Goal: Task Accomplishment & Management: Manage account settings

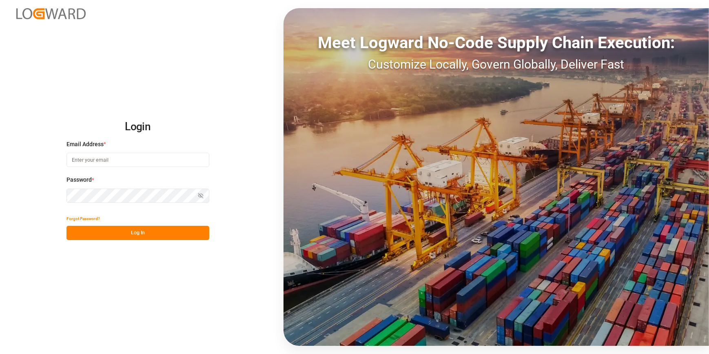
type input "catherine.heng@jamindustries.com"
click at [109, 235] on button "Log In" at bounding box center [138, 233] width 143 height 14
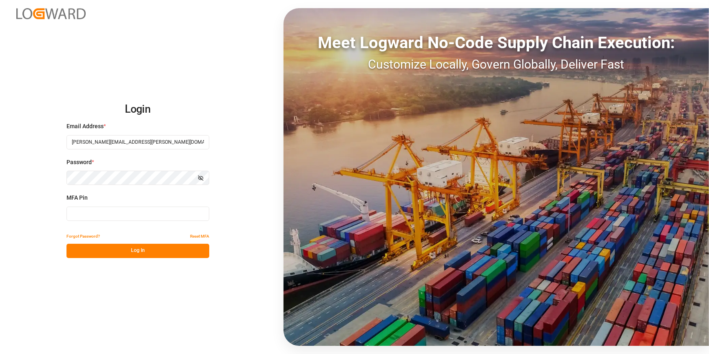
click at [81, 215] on input at bounding box center [138, 213] width 143 height 14
click at [90, 214] on input at bounding box center [138, 213] width 143 height 14
type input "932086"
click at [128, 256] on button "Log In" at bounding box center [138, 251] width 143 height 14
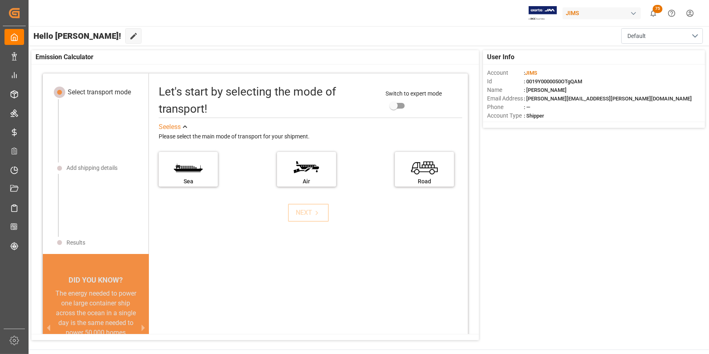
drag, startPoint x: 229, startPoint y: 279, endPoint x: 90, endPoint y: 146, distance: 192.2
click at [226, 276] on div "Let's start by selecting the mode of transport! Switch to expert mode See less …" at bounding box center [308, 232] width 319 height 301
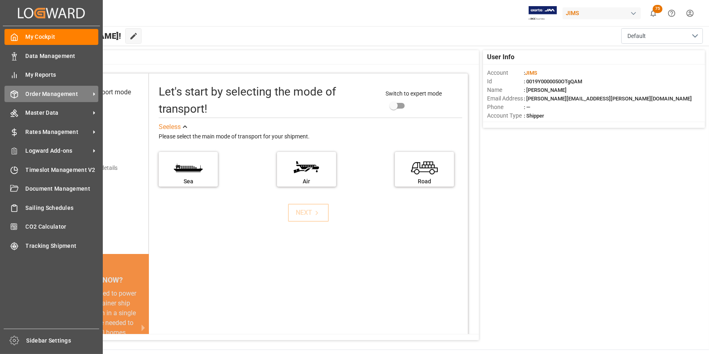
click at [59, 93] on span "Order Management" at bounding box center [58, 94] width 64 height 9
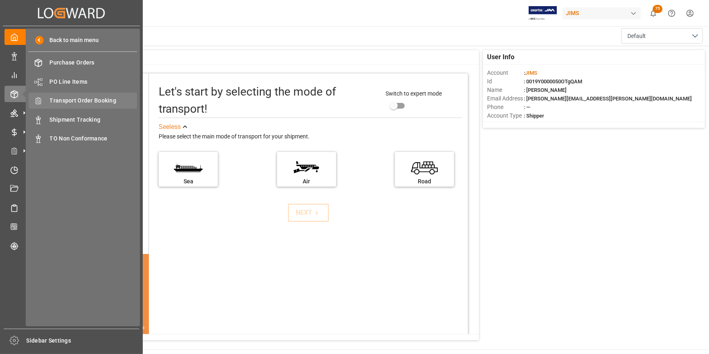
click at [80, 100] on span "Transport Order Booking" at bounding box center [94, 100] width 88 height 9
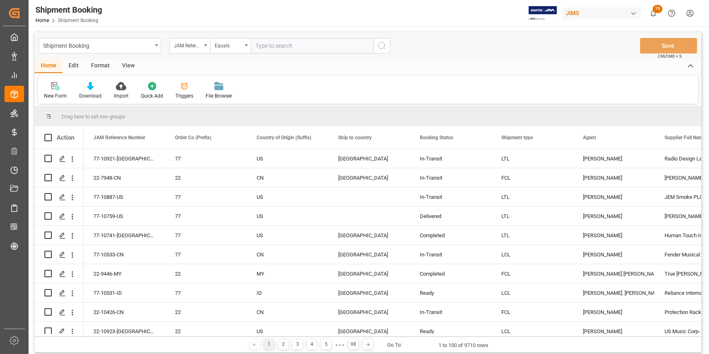
click at [261, 46] on input "text" at bounding box center [312, 46] width 122 height 16
click at [282, 44] on input "22-10" at bounding box center [312, 46] width 122 height 16
type input "22-10426-CN"
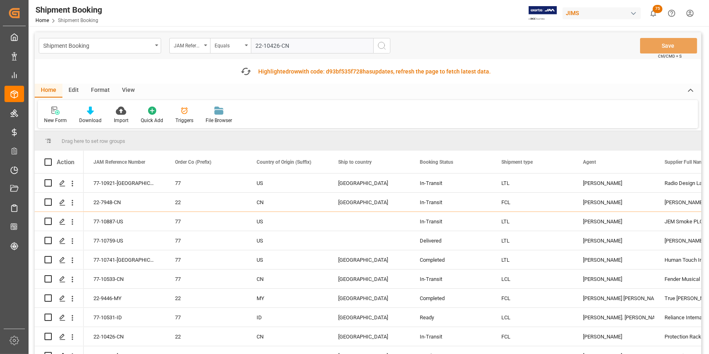
click at [384, 45] on icon "search button" at bounding box center [382, 46] width 10 height 10
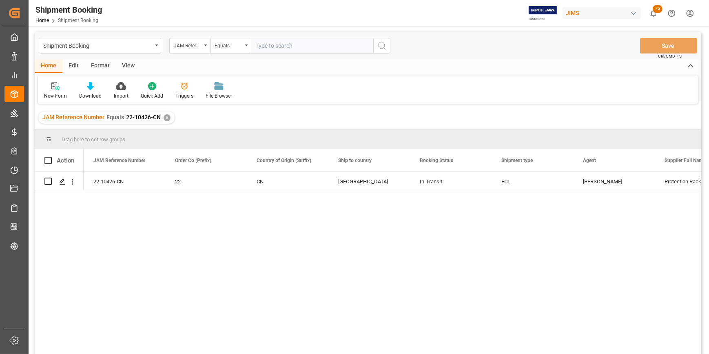
click at [235, 280] on div "22-10426-CN 22 CN United States In-Transit FCL Catherine Heng Protection Racket…" at bounding box center [393, 265] width 618 height 187
click at [64, 179] on polygon "Press SPACE to select this row." at bounding box center [62, 181] width 4 height 4
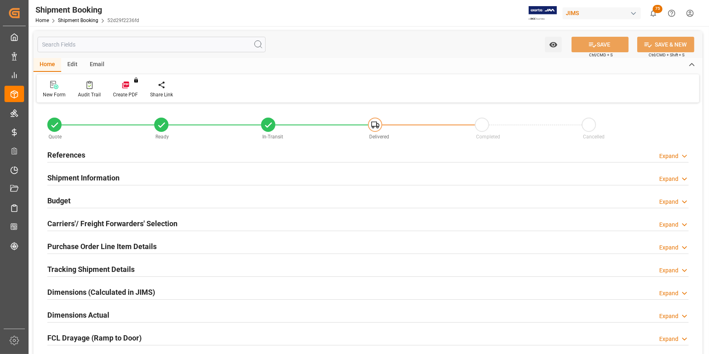
type input "1"
type input "63"
type input "20-08-2001"
click at [62, 152] on h2 "References" at bounding box center [66, 154] width 38 height 11
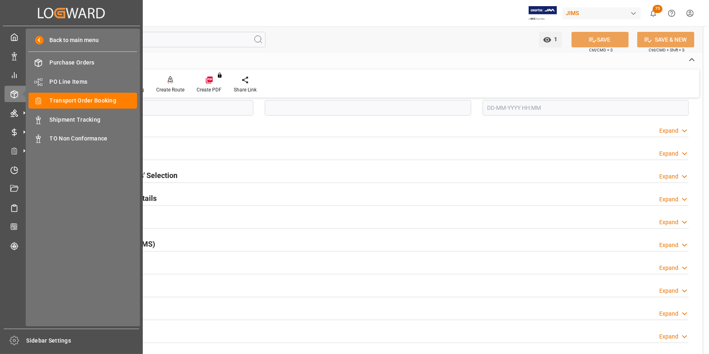
scroll to position [222, 0]
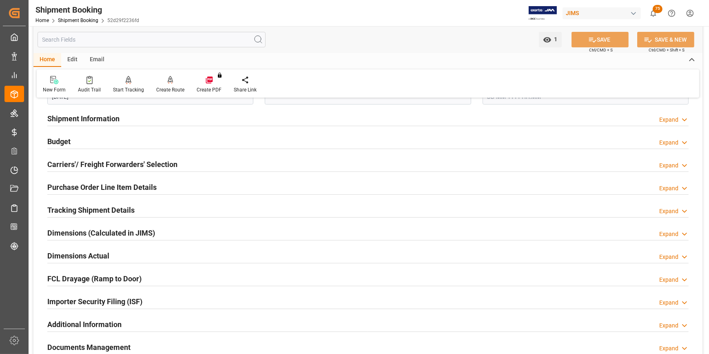
click at [90, 186] on h2 "Purchase Order Line Item Details" at bounding box center [101, 187] width 109 height 11
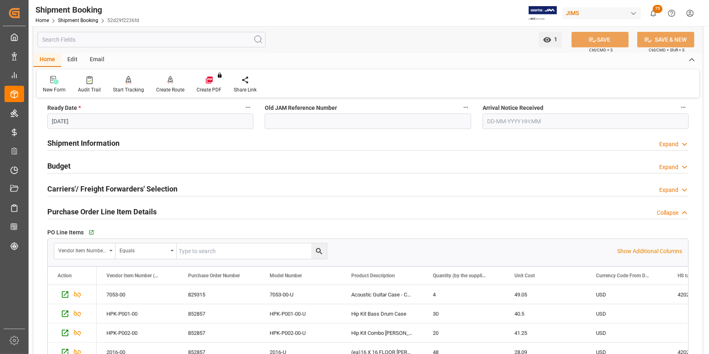
scroll to position [185, 0]
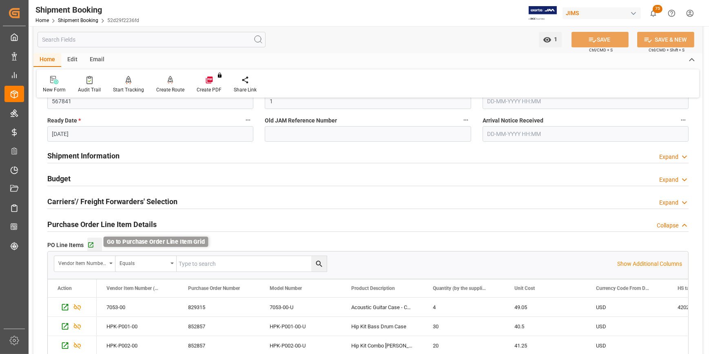
click at [89, 244] on icon "button" at bounding box center [90, 245] width 7 height 7
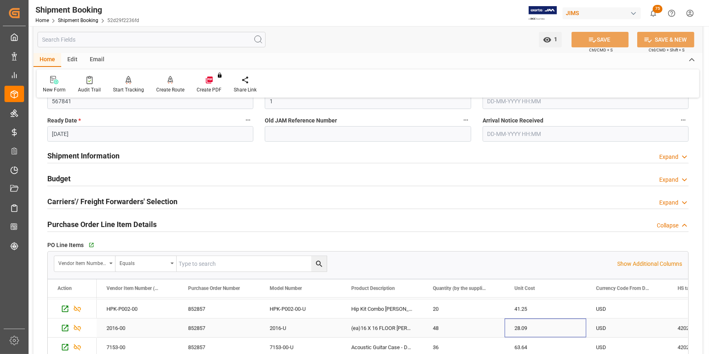
click at [519, 330] on div "28.09" at bounding box center [546, 327] width 82 height 19
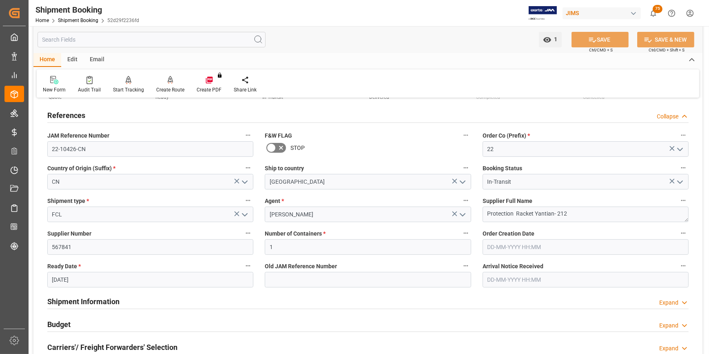
scroll to position [148, 0]
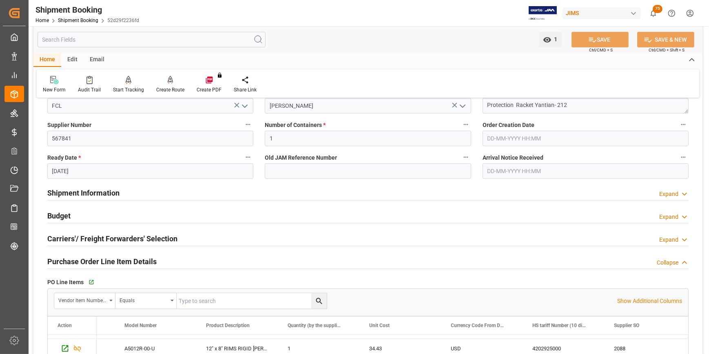
click at [60, 213] on h2 "Budget" at bounding box center [58, 215] width 23 height 11
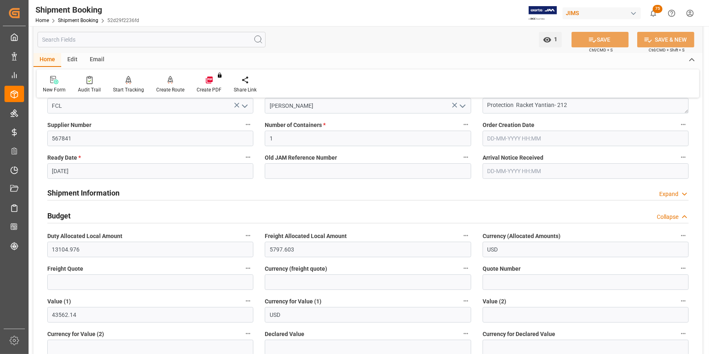
scroll to position [185, 0]
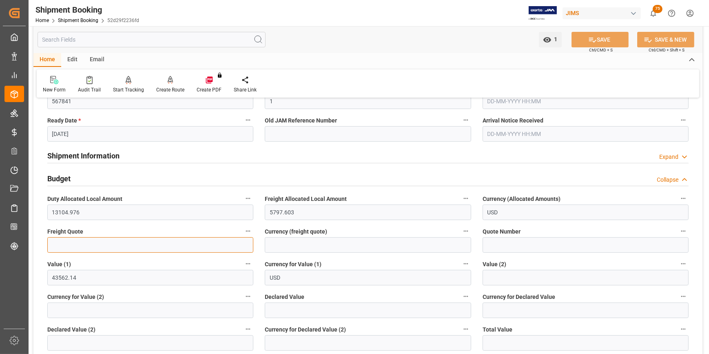
click at [89, 247] on input "text" at bounding box center [150, 245] width 206 height 16
type input "6000"
click at [321, 235] on span "Currency (freight quote)" at bounding box center [296, 231] width 62 height 9
click at [461, 235] on button "Currency (freight quote)" at bounding box center [466, 231] width 11 height 11
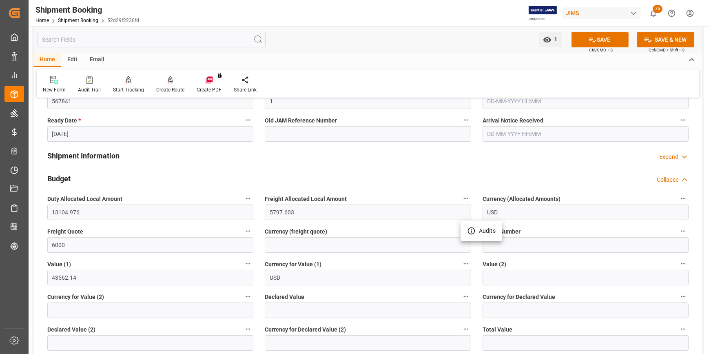
click at [317, 244] on div at bounding box center [354, 177] width 709 height 354
click at [304, 245] on input at bounding box center [368, 245] width 206 height 16
type input "USD"
click at [614, 36] on button "SAVE" at bounding box center [600, 40] width 57 height 16
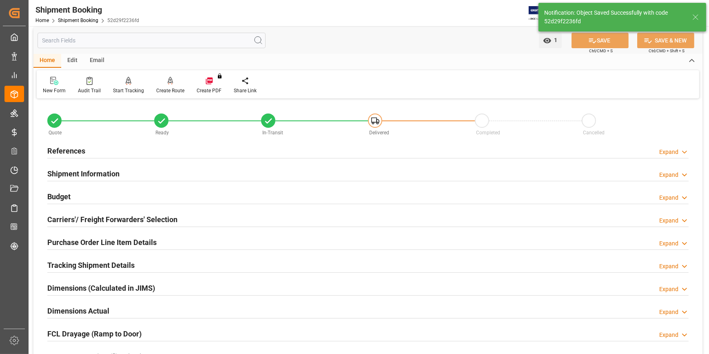
scroll to position [0, 0]
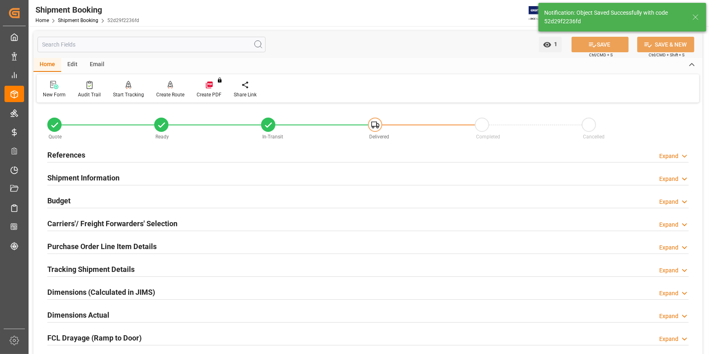
click at [100, 247] on h2 "Purchase Order Line Item Details" at bounding box center [101, 246] width 109 height 11
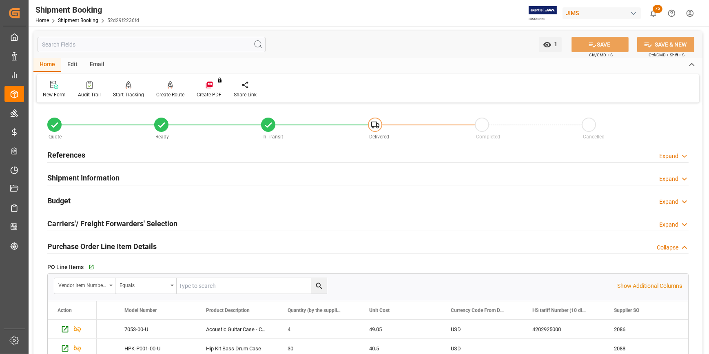
scroll to position [74, 0]
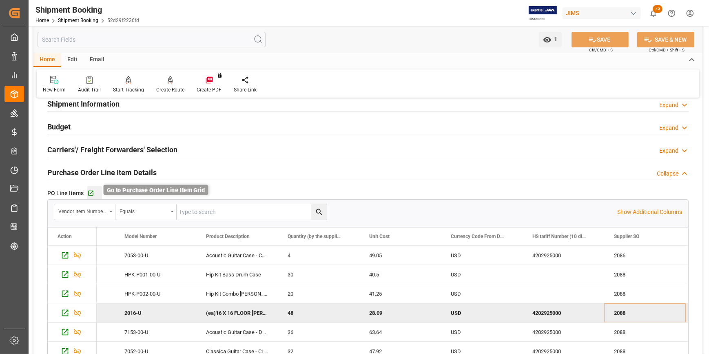
click at [90, 191] on icon "button" at bounding box center [90, 193] width 7 height 7
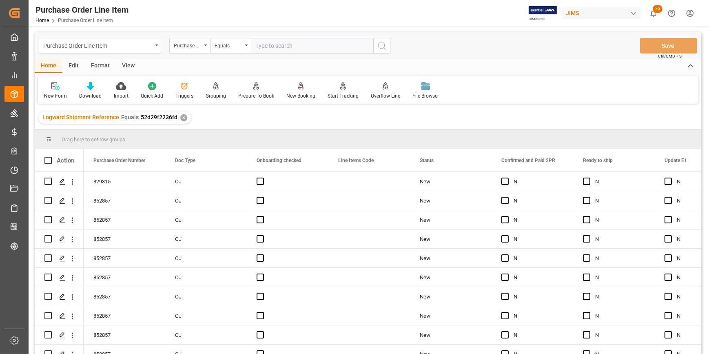
click at [123, 60] on div "View" at bounding box center [128, 66] width 25 height 14
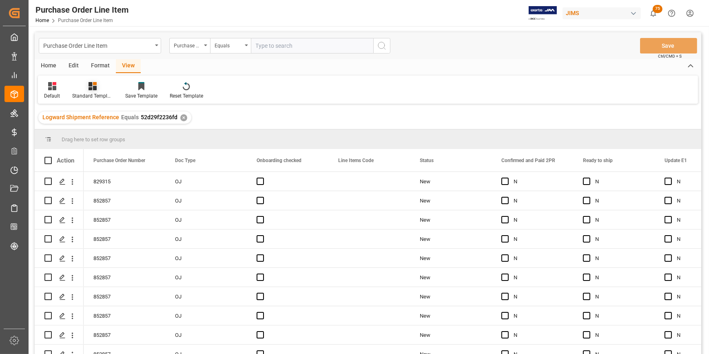
click at [90, 93] on div "Standard Templates" at bounding box center [92, 95] width 41 height 7
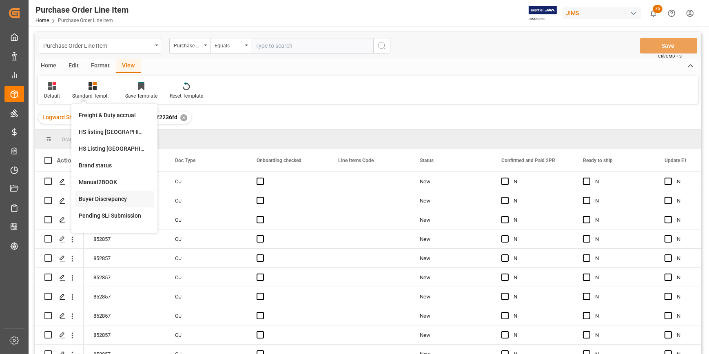
click at [106, 197] on div "Buyer Discrepancy" at bounding box center [114, 199] width 71 height 9
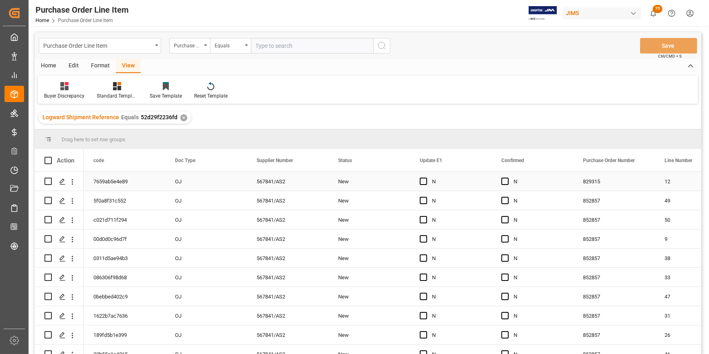
click at [539, 185] on div "N" at bounding box center [539, 181] width 50 height 19
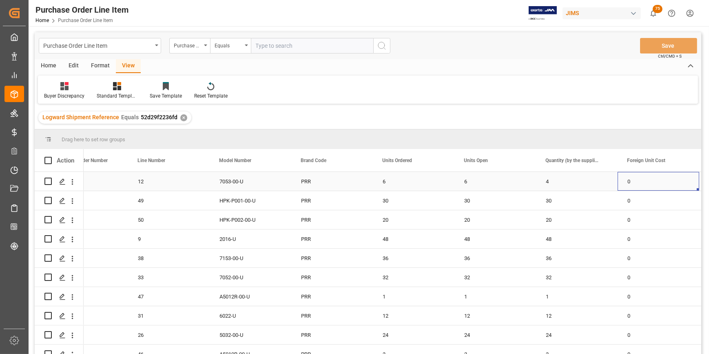
scroll to position [0, 608]
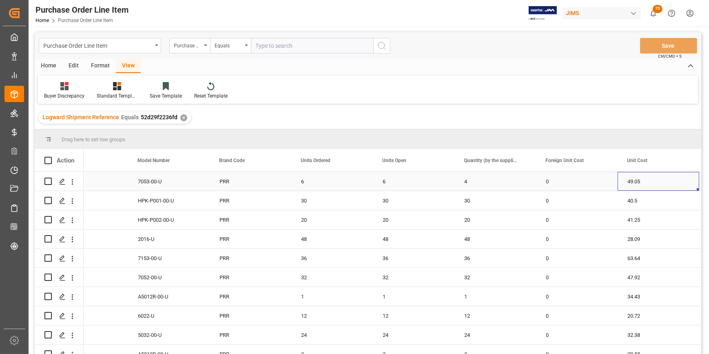
click at [478, 184] on div "4" at bounding box center [496, 181] width 82 height 19
click at [474, 184] on div "4" at bounding box center [496, 181] width 82 height 19
click at [474, 184] on input "4" at bounding box center [495, 186] width 69 height 16
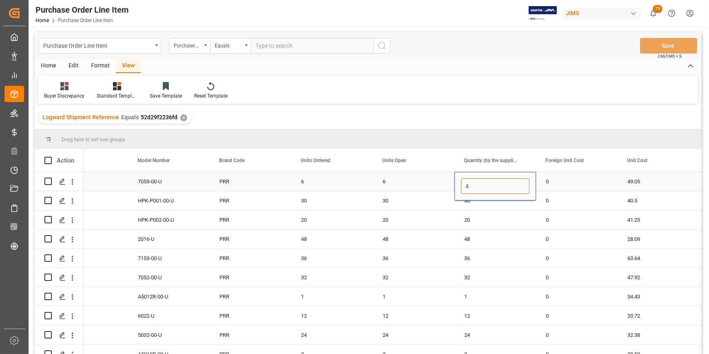
type input "6"
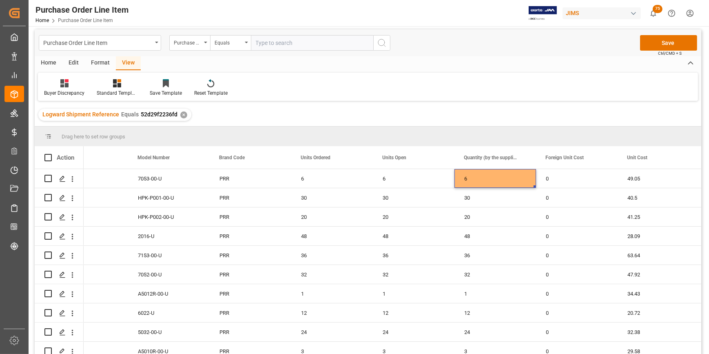
scroll to position [0, 0]
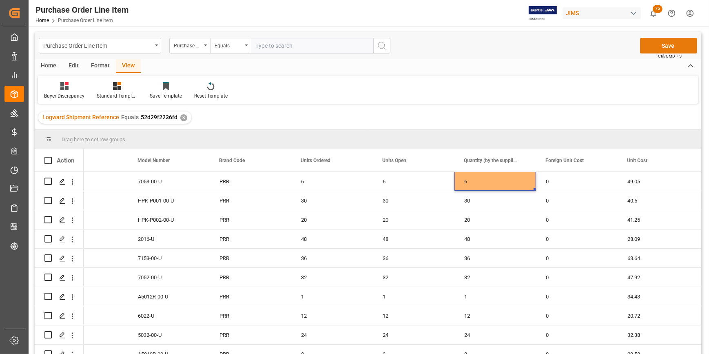
click at [653, 50] on button "Save" at bounding box center [668, 46] width 57 height 16
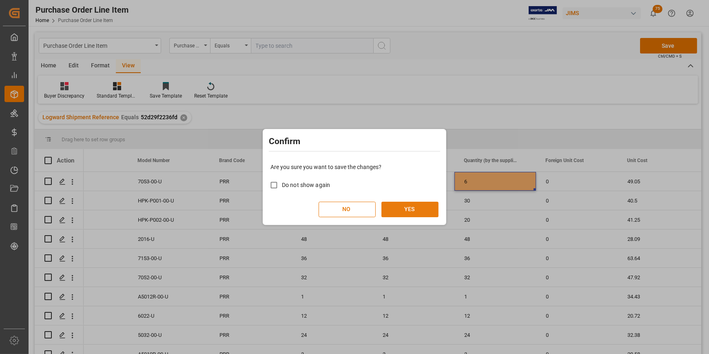
click at [407, 211] on button "YES" at bounding box center [409, 210] width 57 height 16
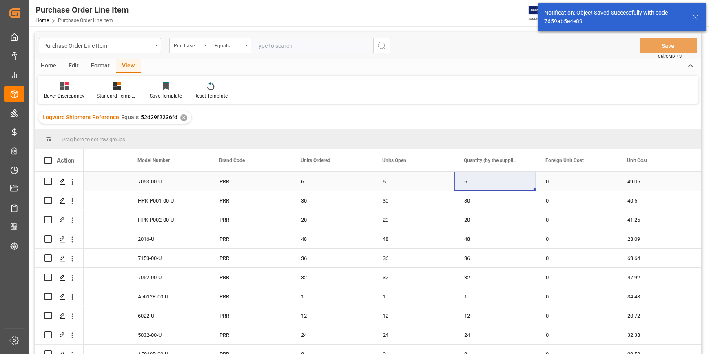
click at [356, 177] on div "6" at bounding box center [332, 181] width 82 height 19
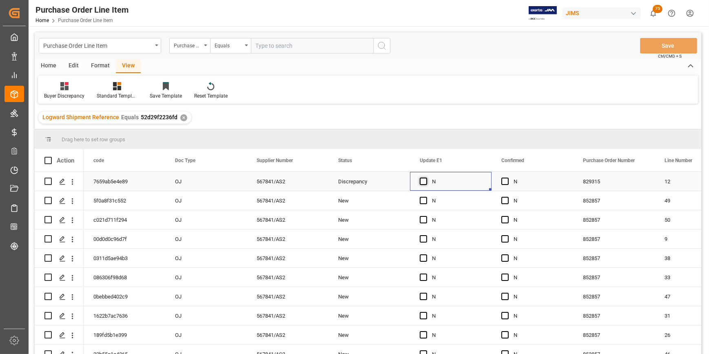
click at [422, 179] on span "Press SPACE to select this row." at bounding box center [423, 180] width 7 height 7
click at [426, 177] on input "Press SPACE to select this row." at bounding box center [426, 177] width 0 height 0
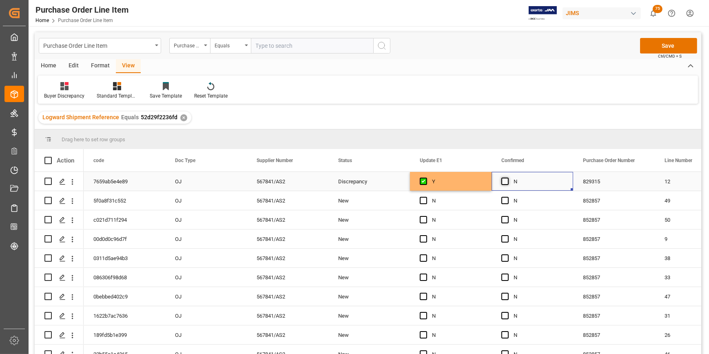
click at [502, 182] on span "Press SPACE to select this row." at bounding box center [504, 180] width 7 height 7
click at [508, 177] on input "Press SPACE to select this row." at bounding box center [508, 177] width 0 height 0
click at [461, 185] on div "Y" at bounding box center [457, 181] width 50 height 19
drag, startPoint x: 490, startPoint y: 188, endPoint x: 477, endPoint y: 324, distance: 136.9
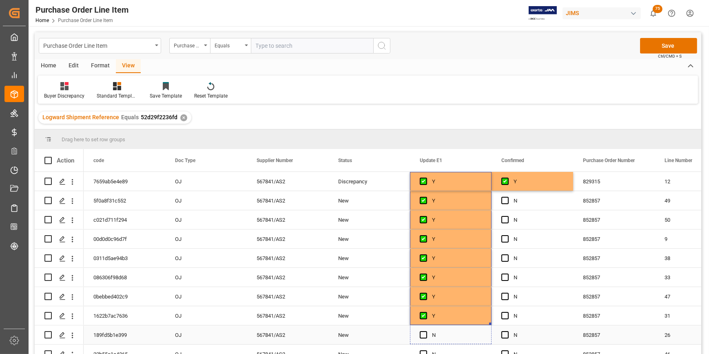
drag, startPoint x: 490, startPoint y: 323, endPoint x: 491, endPoint y: 330, distance: 6.6
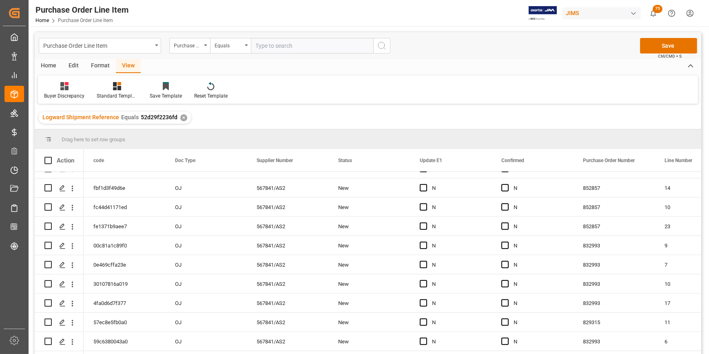
scroll to position [1025, 0]
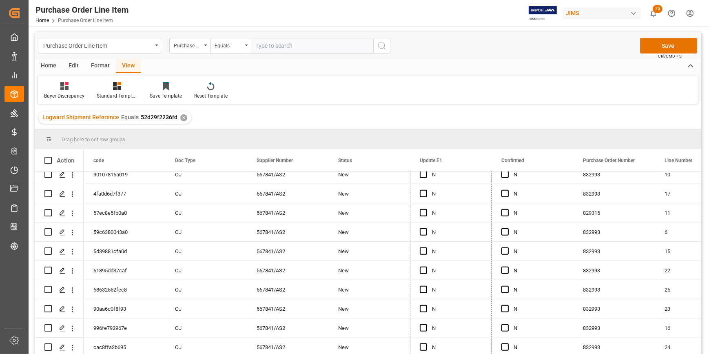
drag, startPoint x: 490, startPoint y: 343, endPoint x: 438, endPoint y: 368, distance: 57.9
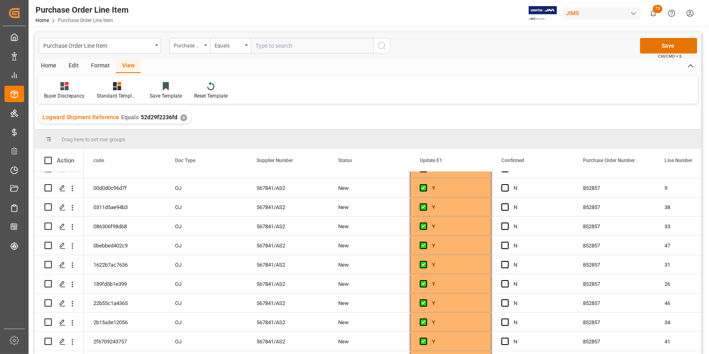
scroll to position [0, 0]
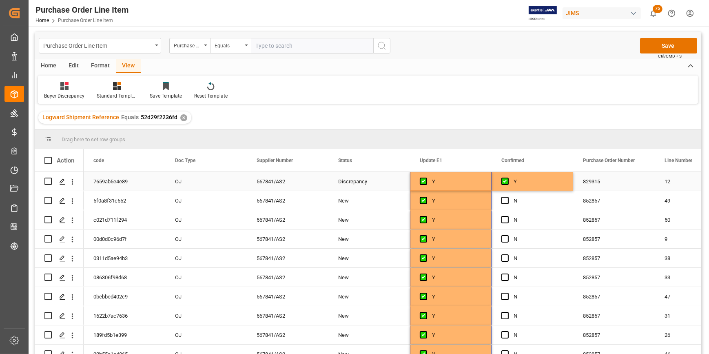
click at [545, 182] on div "Y" at bounding box center [539, 181] width 50 height 19
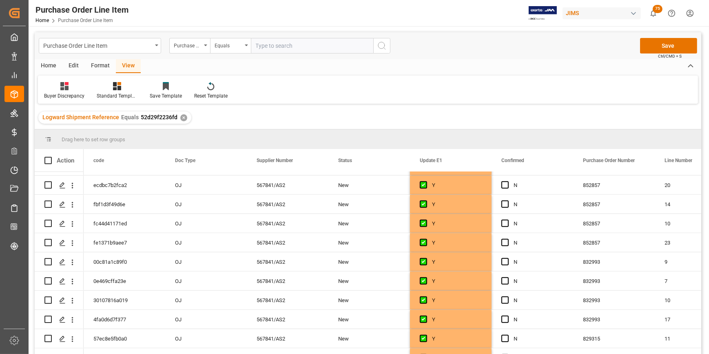
scroll to position [1025, 0]
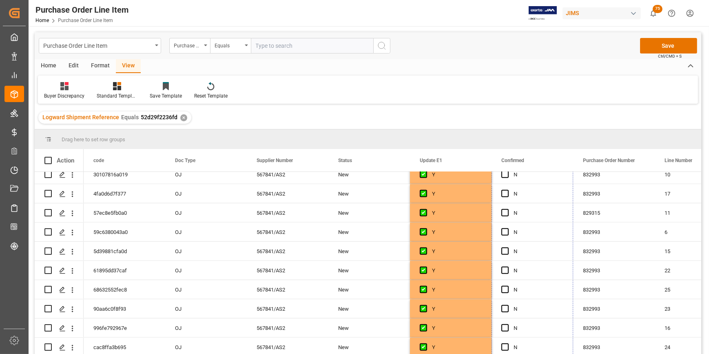
drag, startPoint x: 572, startPoint y: 188, endPoint x: 529, endPoint y: 373, distance: 188.9
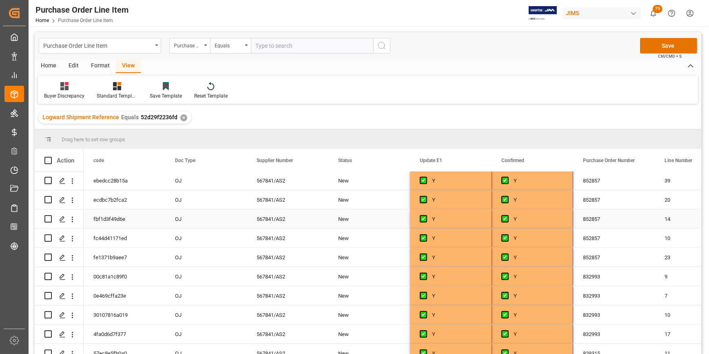
scroll to position [877, 0]
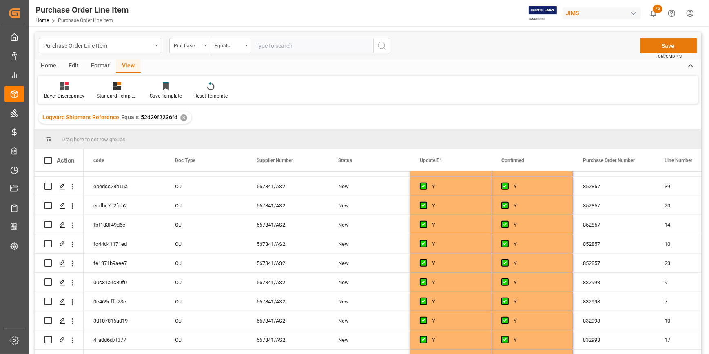
click at [664, 49] on button "Save" at bounding box center [668, 46] width 57 height 16
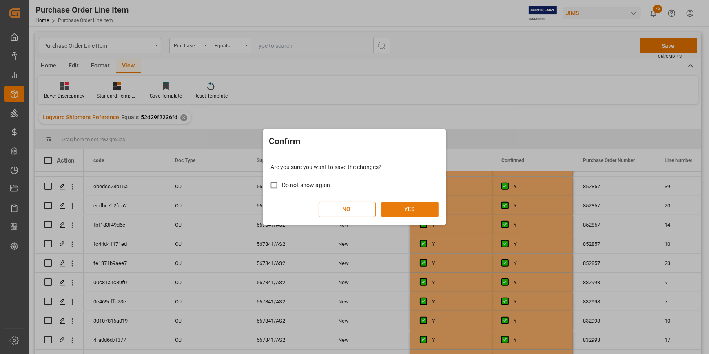
click at [404, 210] on button "YES" at bounding box center [409, 210] width 57 height 16
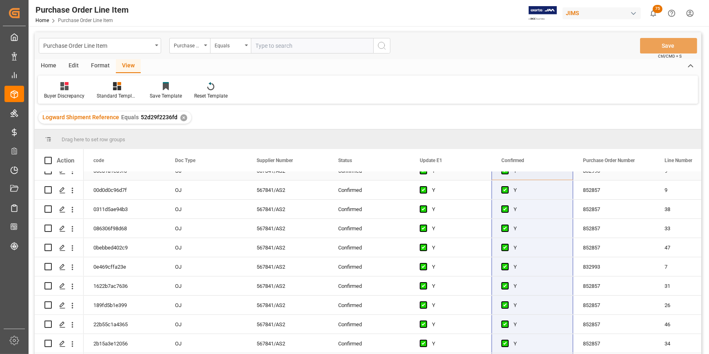
scroll to position [0, 0]
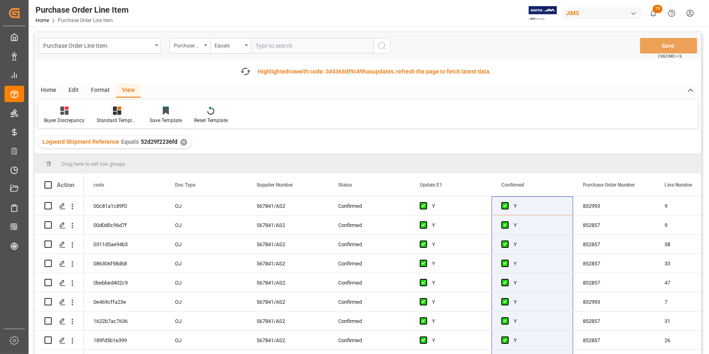
click at [114, 93] on div "Format" at bounding box center [100, 91] width 31 height 14
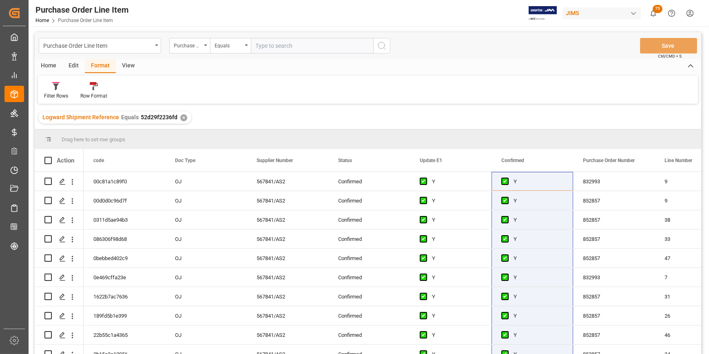
click at [135, 89] on div "Filter Rows Row Format" at bounding box center [368, 89] width 660 height 28
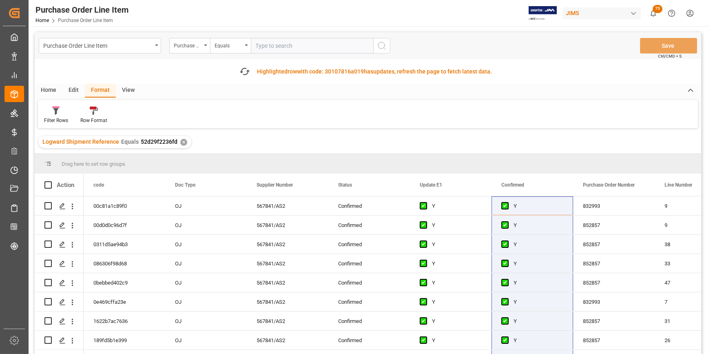
click at [129, 91] on div "View" at bounding box center [128, 91] width 25 height 14
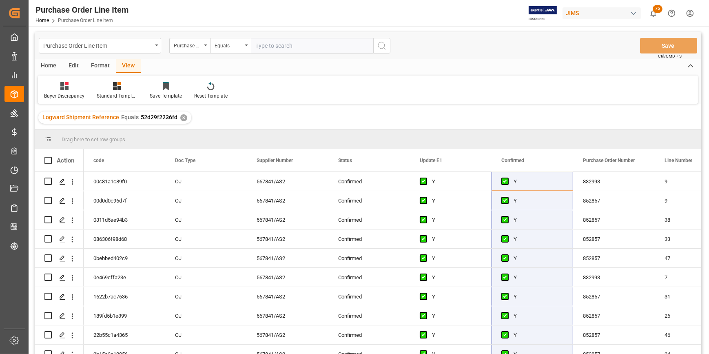
click at [122, 117] on span "Equals" at bounding box center [130, 117] width 18 height 7
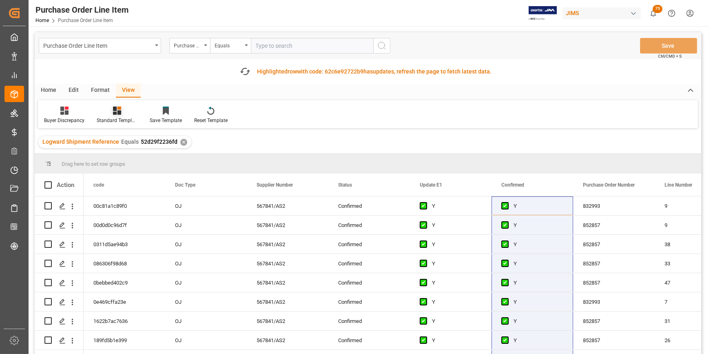
click at [123, 115] on div "Standard Templates" at bounding box center [117, 115] width 53 height 18
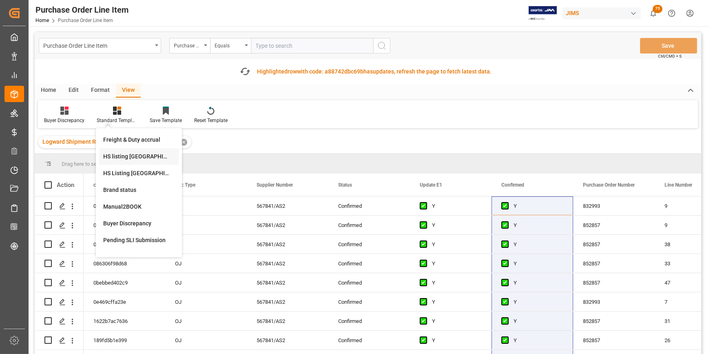
click at [125, 158] on div "HS listing [GEOGRAPHIC_DATA]" at bounding box center [138, 156] width 71 height 9
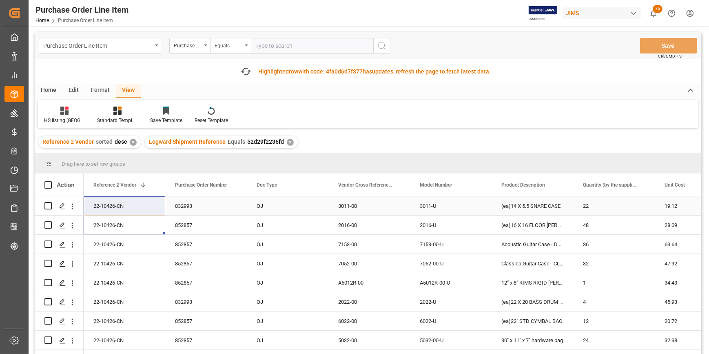
drag, startPoint x: 120, startPoint y: 203, endPoint x: 141, endPoint y: 208, distance: 22.1
click at [121, 205] on div "22-10426-CN" at bounding box center [125, 205] width 82 height 19
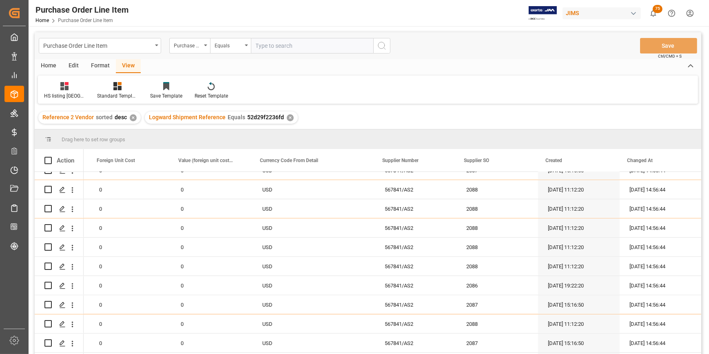
scroll to position [473, 0]
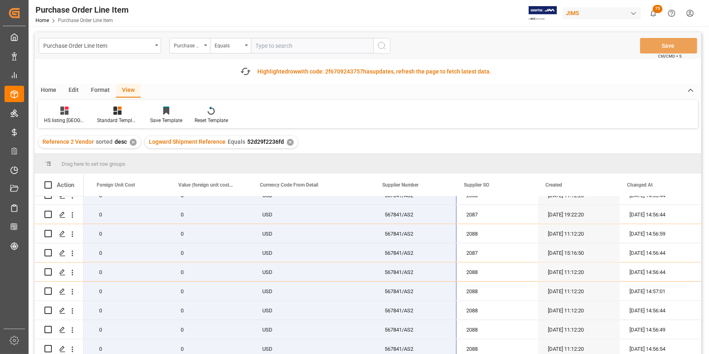
drag, startPoint x: 126, startPoint y: 205, endPoint x: 441, endPoint y: 317, distance: 333.8
drag, startPoint x: 453, startPoint y: 337, endPoint x: 441, endPoint y: 365, distance: 30.4
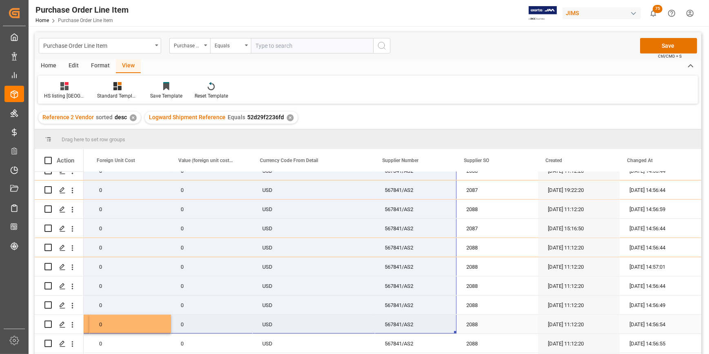
click at [347, 313] on div "USD" at bounding box center [314, 304] width 122 height 19
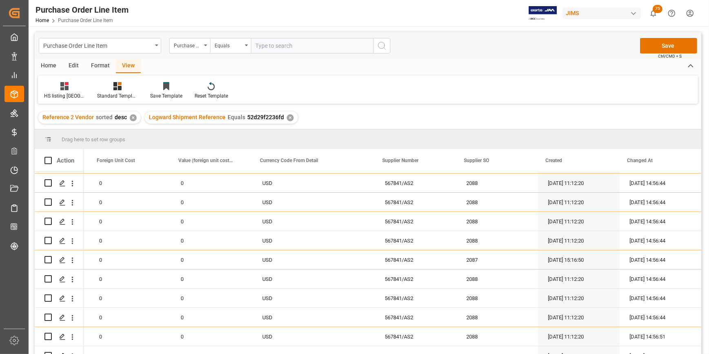
scroll to position [0, 0]
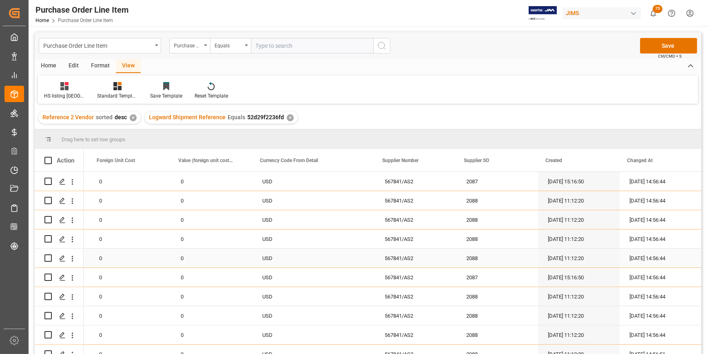
click at [233, 250] on div "0" at bounding box center [212, 257] width 82 height 19
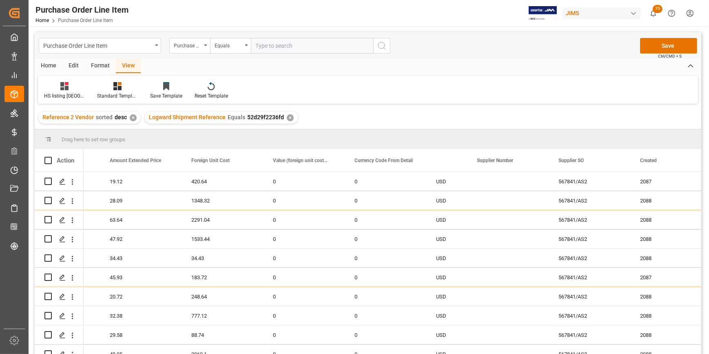
scroll to position [0, 636]
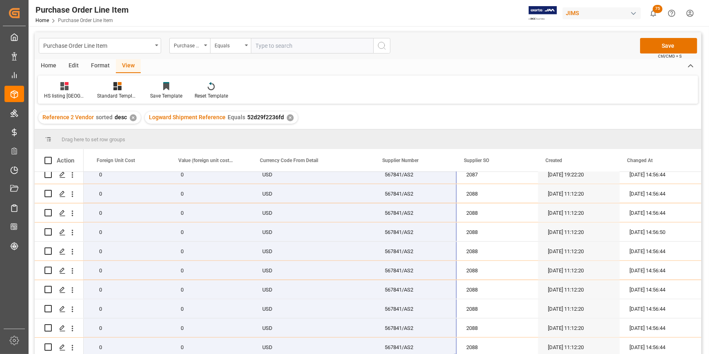
drag, startPoint x: 98, startPoint y: 183, endPoint x: 431, endPoint y: 373, distance: 383.0
click at [431, 353] on html "Created by potrace 1.15, written by [PERSON_NAME] [DATE]-[DATE] Created by potr…" at bounding box center [354, 177] width 709 height 354
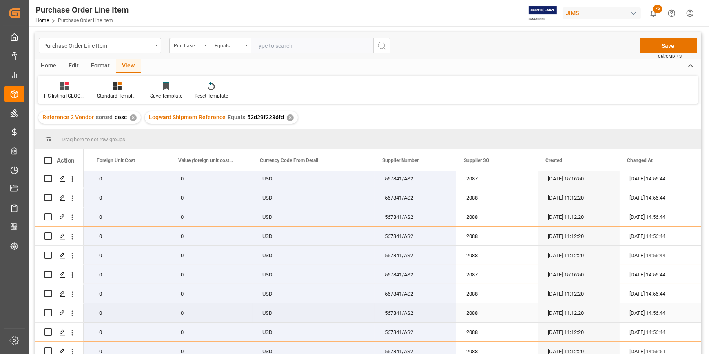
scroll to position [0, 0]
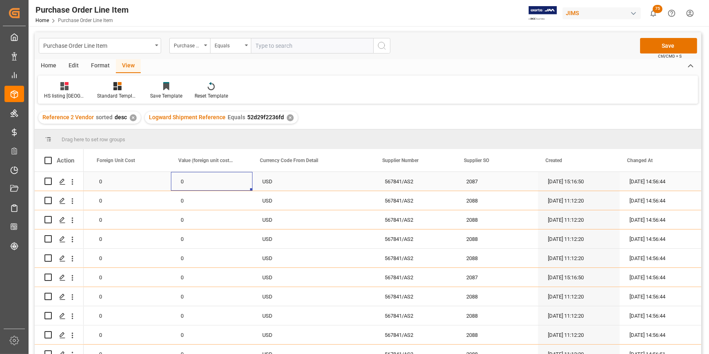
click at [191, 181] on div "0" at bounding box center [212, 181] width 82 height 19
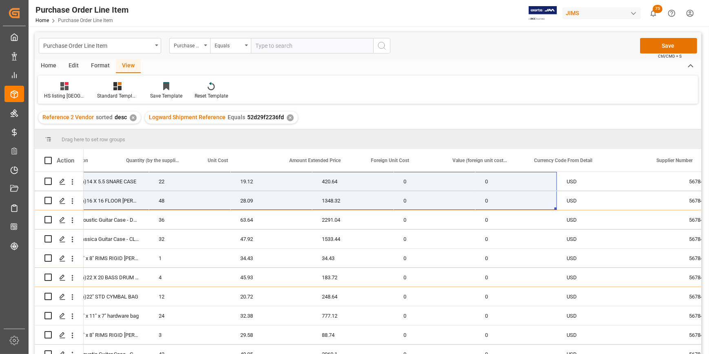
scroll to position [0, 490]
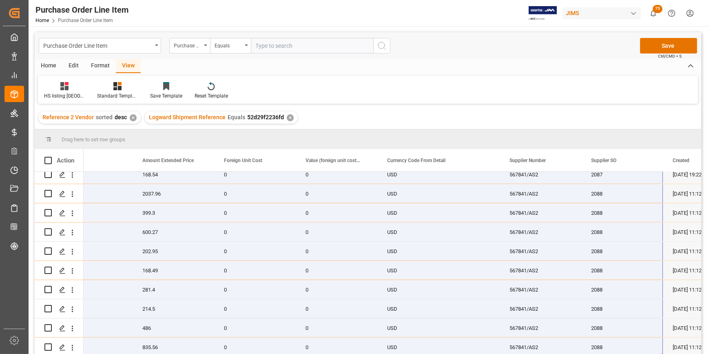
drag, startPoint x: 115, startPoint y: 183, endPoint x: 621, endPoint y: 373, distance: 540.2
click at [621, 353] on html "Created by potrace 1.15, written by [PERSON_NAME] [DATE]-[DATE] Created by potr…" at bounding box center [354, 177] width 709 height 354
